Goal: Transaction & Acquisition: Purchase product/service

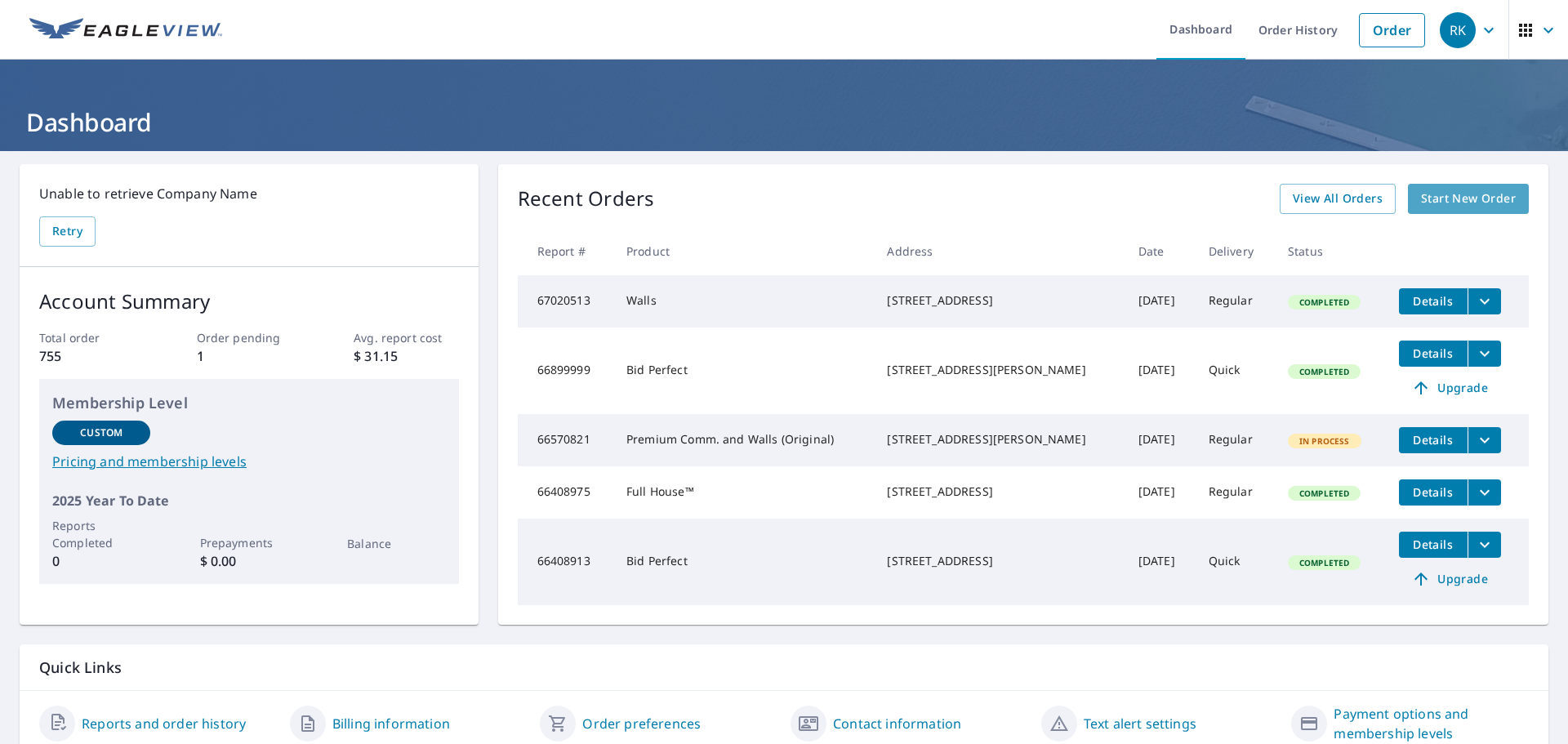
click at [1443, 195] on span "Start New Order" at bounding box center [1469, 199] width 95 height 21
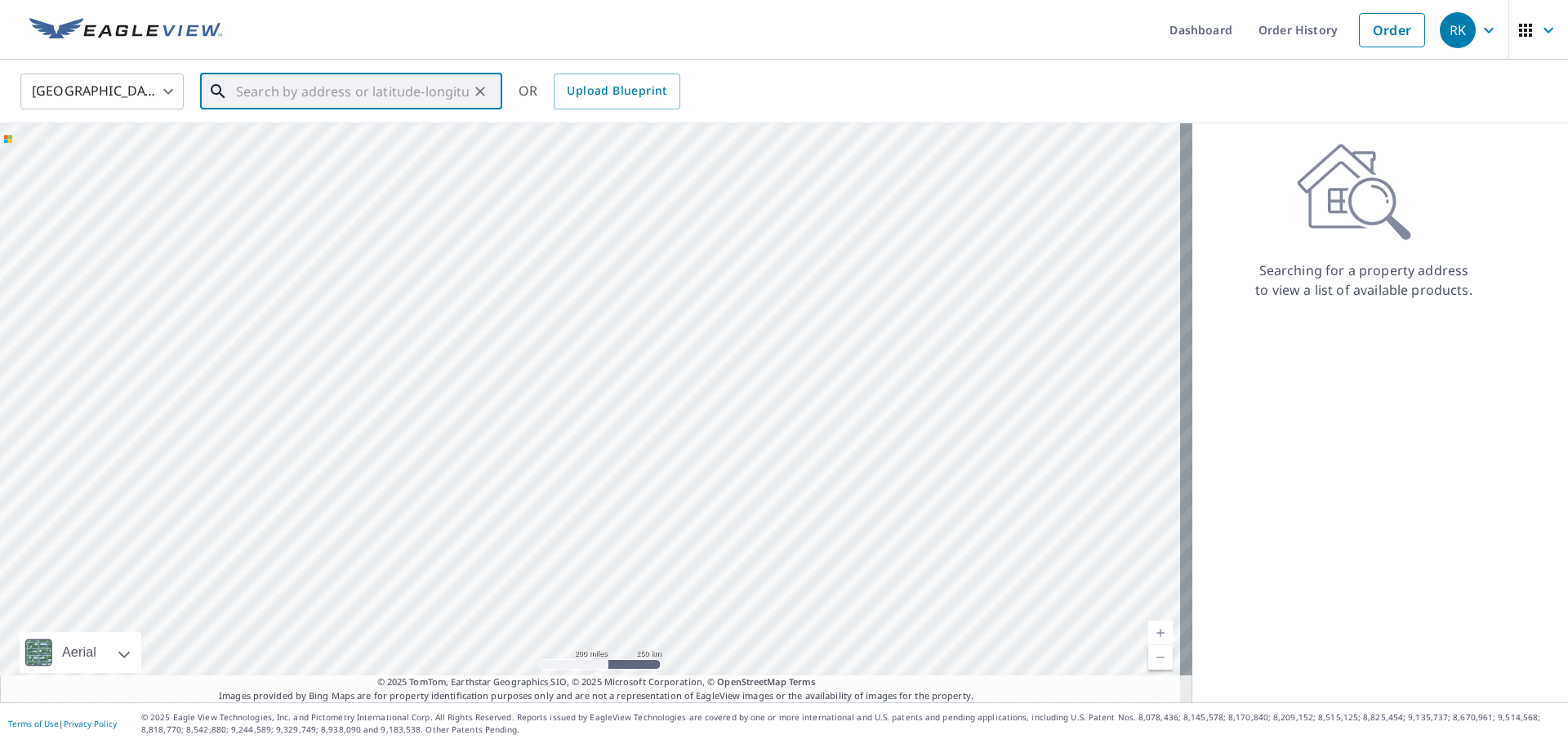
click at [239, 92] on input "text" at bounding box center [352, 91] width 233 height 46
click at [254, 142] on span "4105 Kinder Dr" at bounding box center [360, 139] width 257 height 20
type input "[STREET_ADDRESS][PERSON_NAME]"
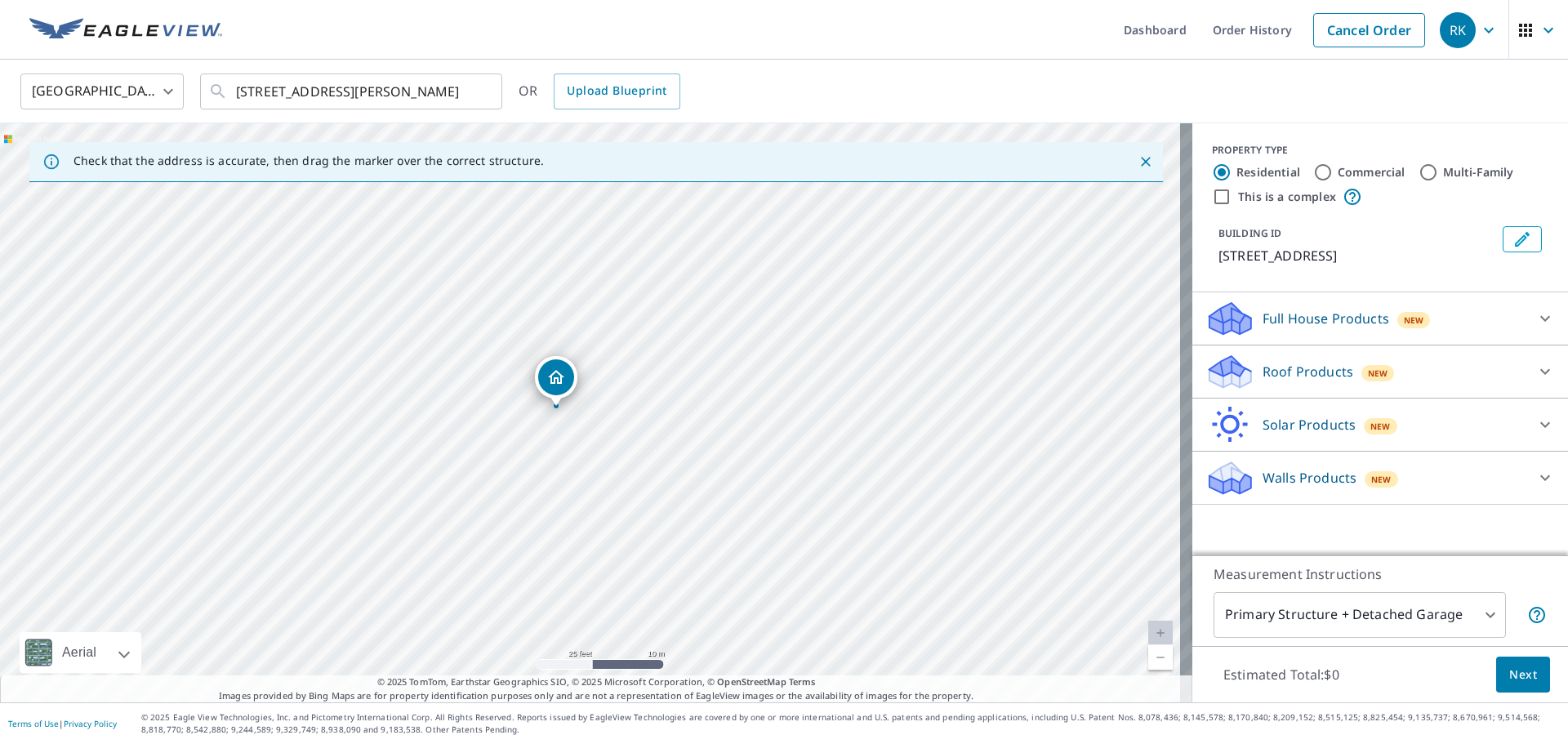
drag, startPoint x: 575, startPoint y: 528, endPoint x: 613, endPoint y: 379, distance: 153.8
click at [613, 379] on div "[STREET_ADDRESS][PERSON_NAME]" at bounding box center [596, 412] width 1192 height 579
click at [1536, 476] on icon at bounding box center [1546, 478] width 20 height 20
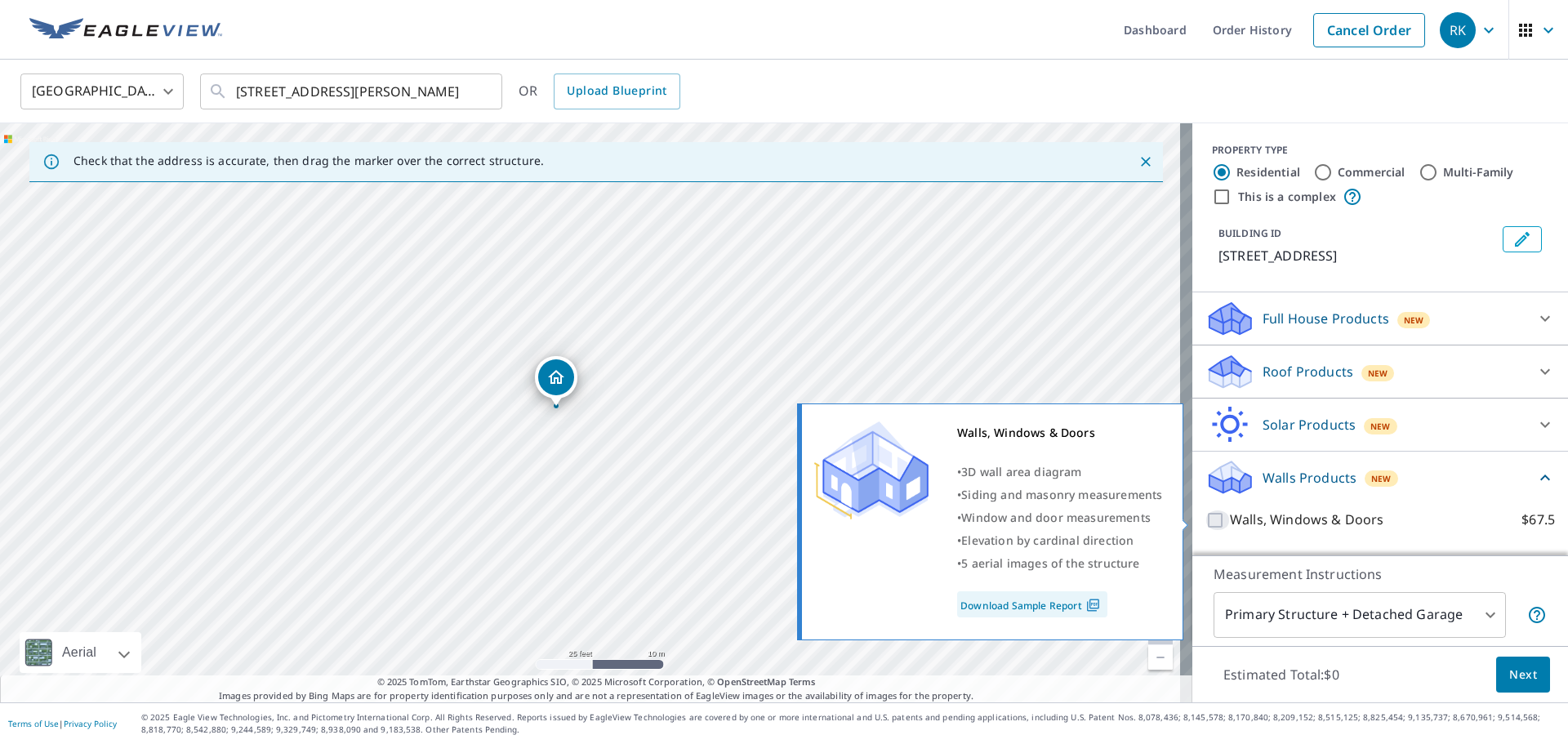
click at [1206, 521] on input "Walls, Windows & Doors $67.5" at bounding box center [1217, 520] width 24 height 20
checkbox input "true"
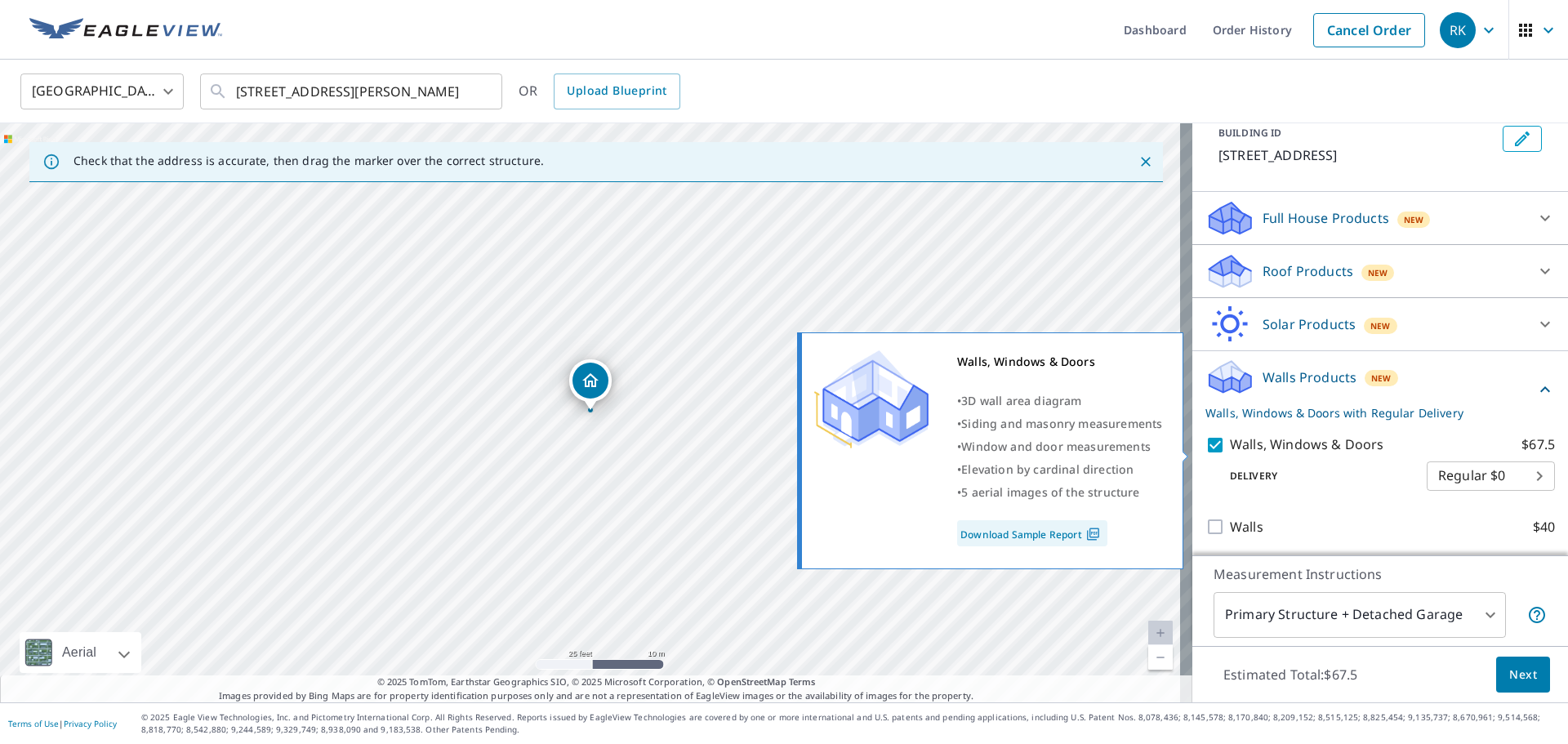
scroll to position [102, 0]
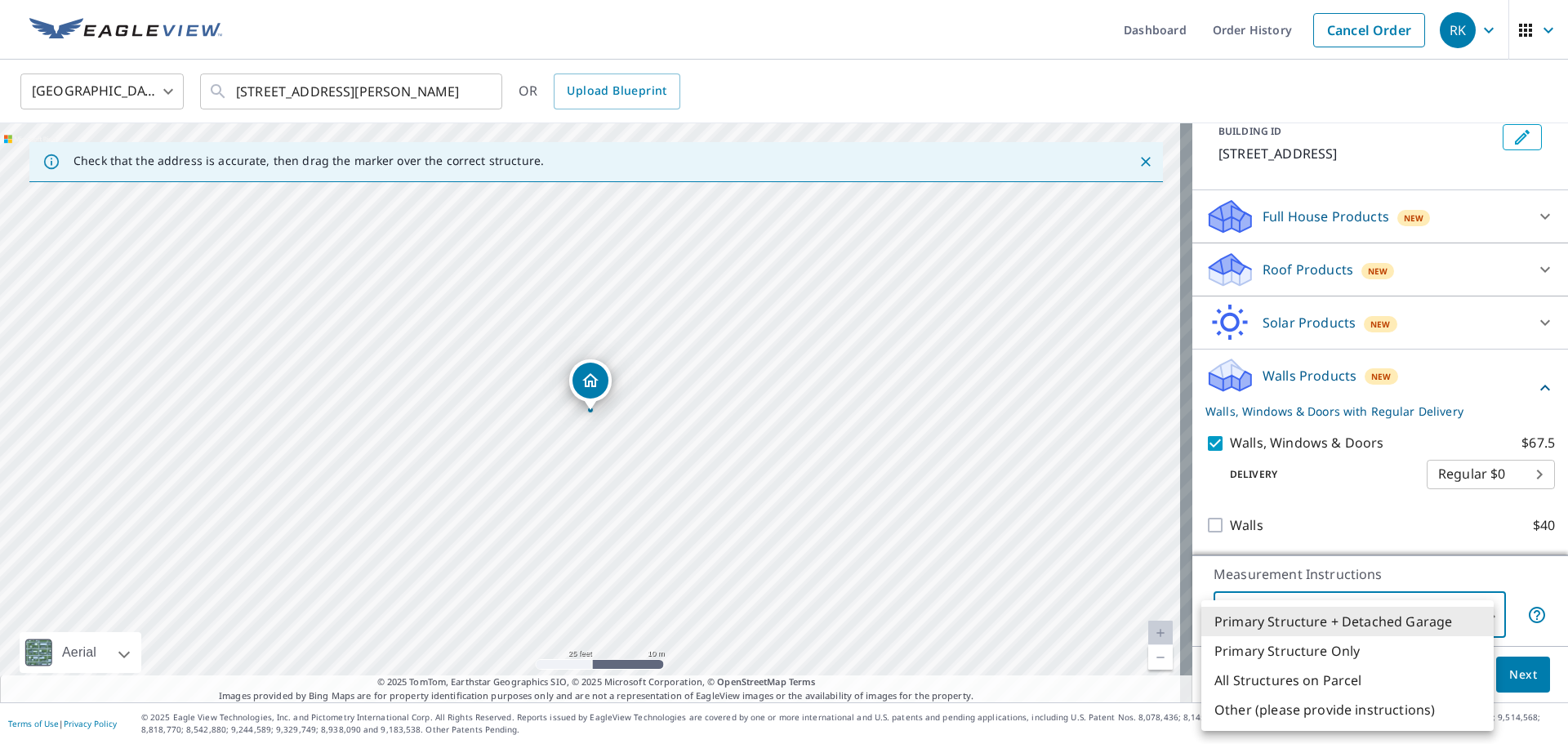
click at [1471, 615] on body "RK RK Dashboard Order History Cancel Order RK United States US ​ [STREET_ADDRES…" at bounding box center [784, 372] width 1568 height 744
click at [1282, 653] on li "Primary Structure Only" at bounding box center [1347, 650] width 292 height 30
type input "2"
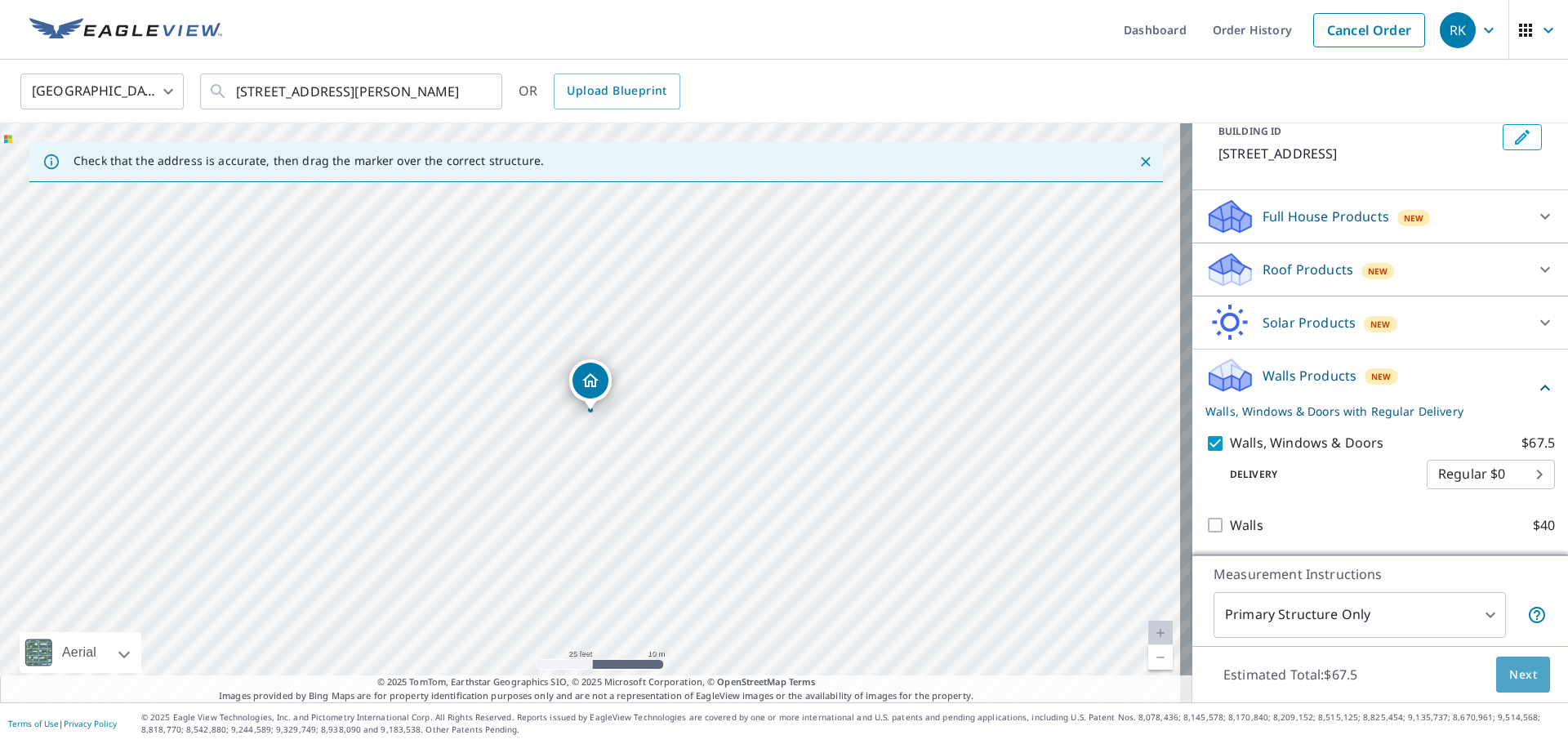
click at [1512, 671] on span "Next" at bounding box center [1523, 674] width 28 height 21
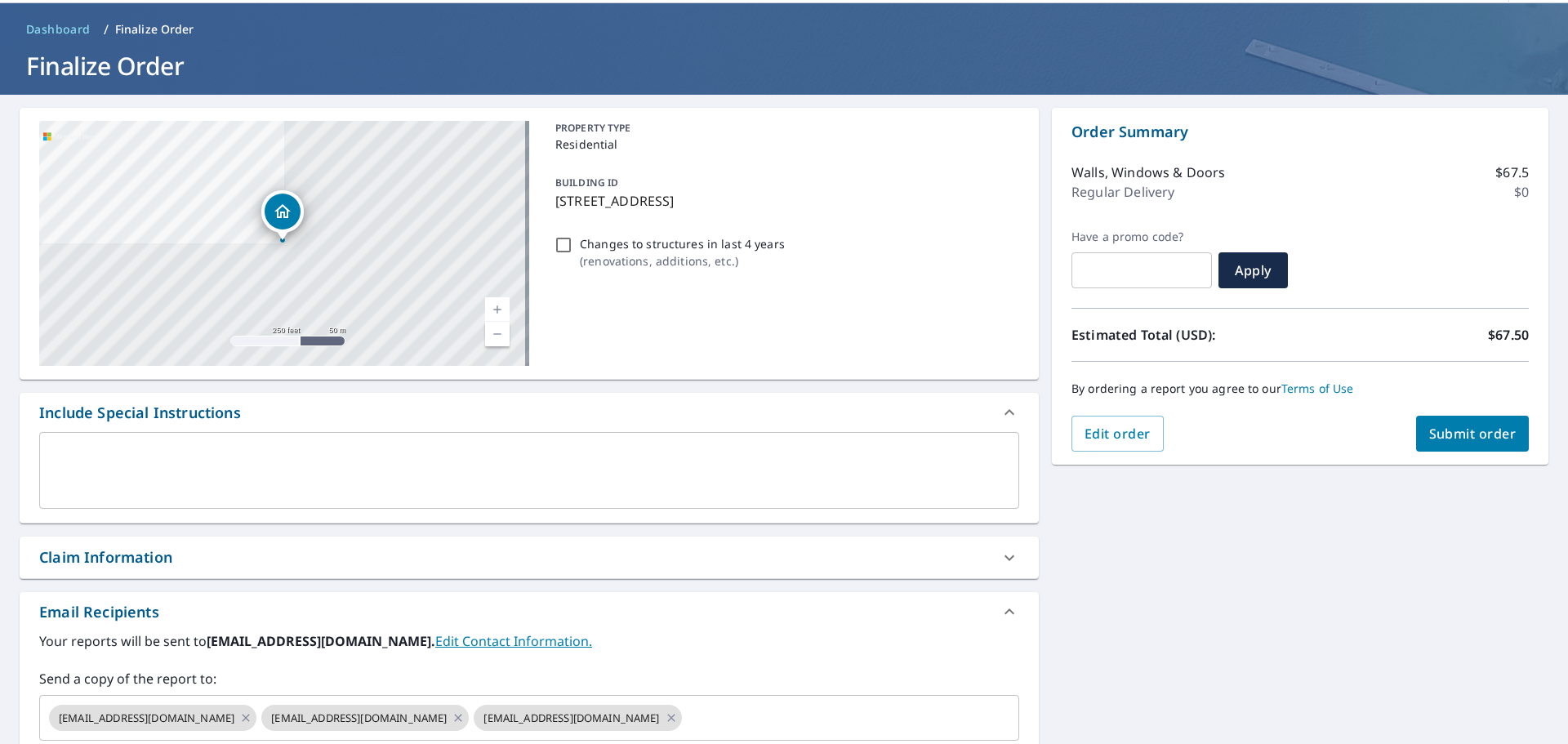
scroll to position [164, 0]
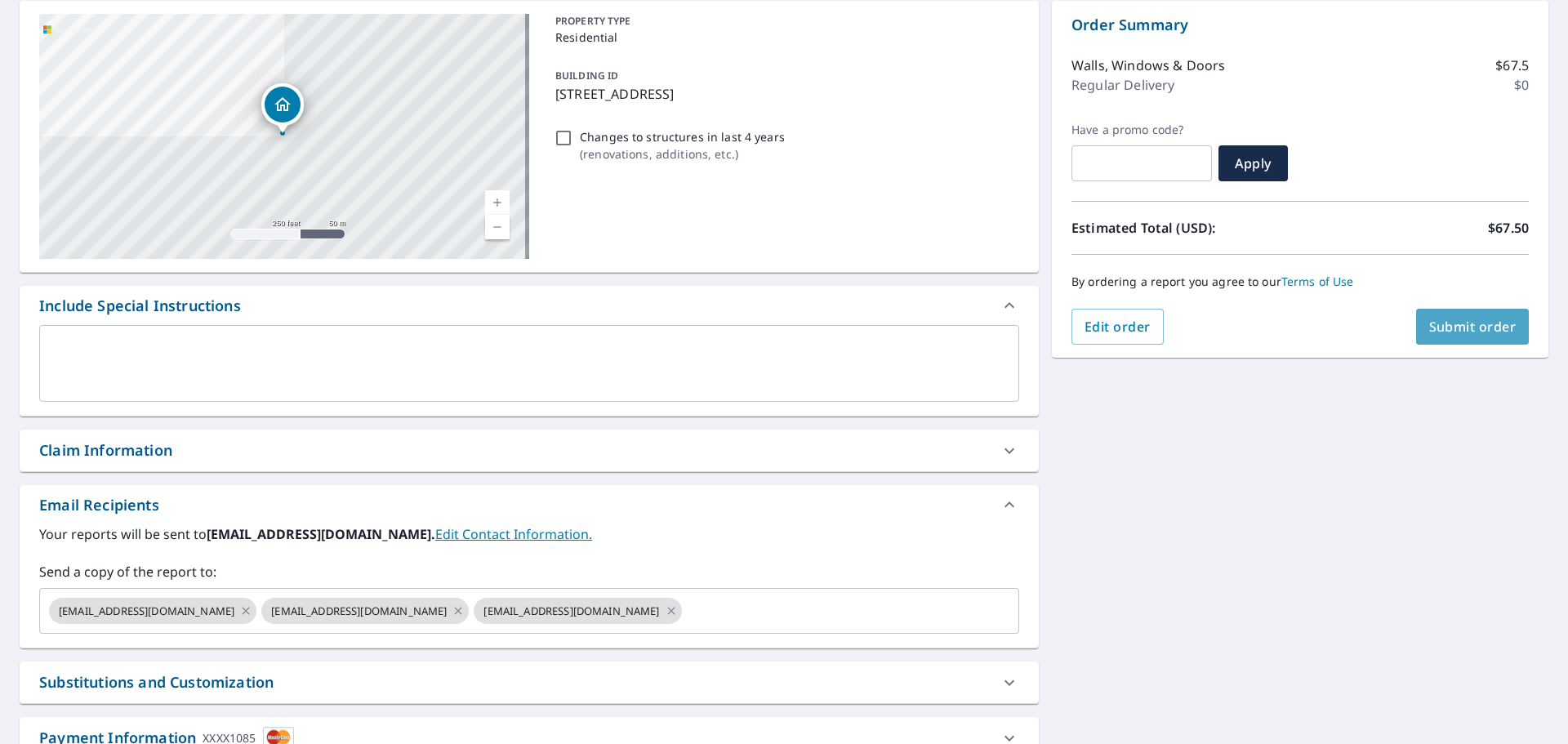
click at [1431, 322] on span "Submit order" at bounding box center [1473, 326] width 88 height 18
checkbox input "true"
